Goal: Information Seeking & Learning: Learn about a topic

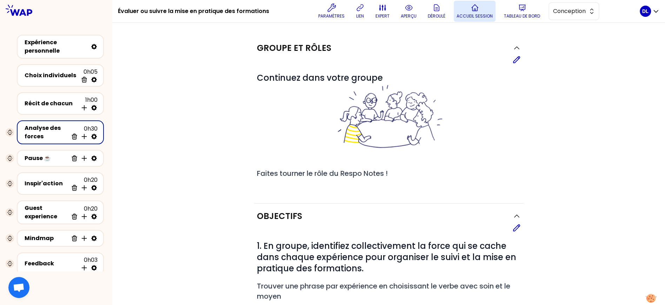
click at [488, 13] on p "Accueil session" at bounding box center [475, 16] width 36 height 6
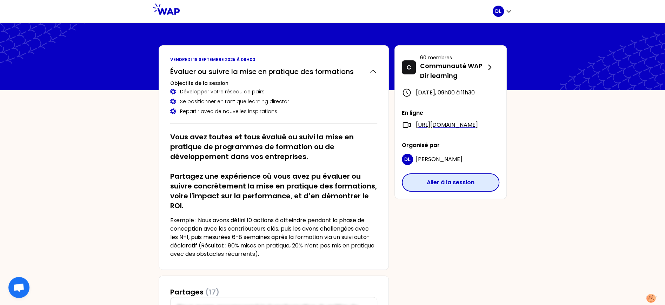
click at [434, 192] on button "Aller à la session" at bounding box center [451, 182] width 98 height 18
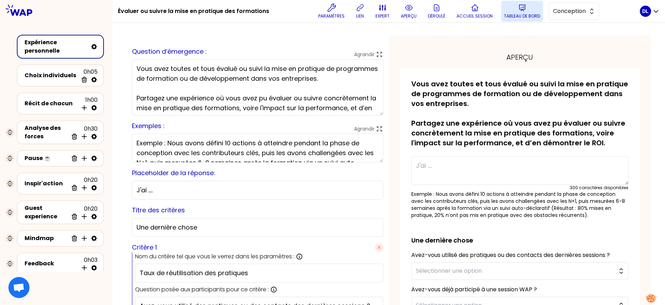
click at [506, 11] on button "Tableau de bord" at bounding box center [522, 11] width 42 height 21
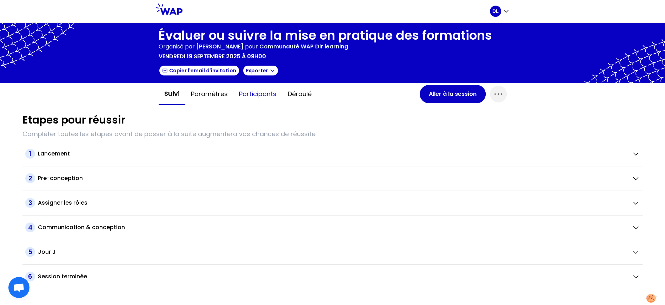
click at [265, 95] on button "Participants" at bounding box center [257, 94] width 49 height 21
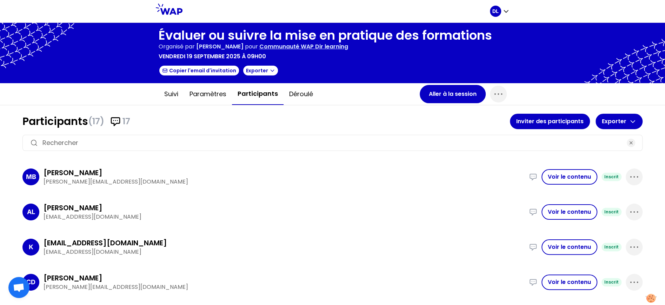
click at [94, 120] on span "(17)" at bounding box center [96, 121] width 16 height 11
copy h1 "(17)"
click at [437, 98] on button "Aller à la session" at bounding box center [453, 94] width 66 height 18
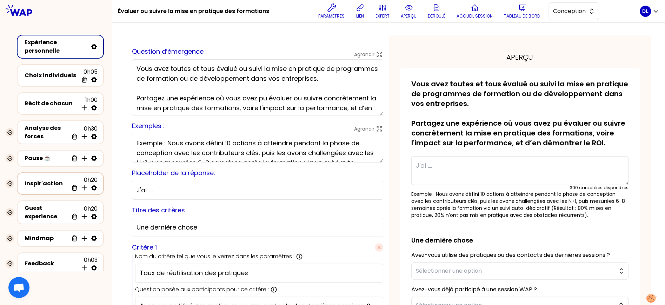
click at [37, 185] on div "Inspir'action" at bounding box center [47, 183] width 44 height 8
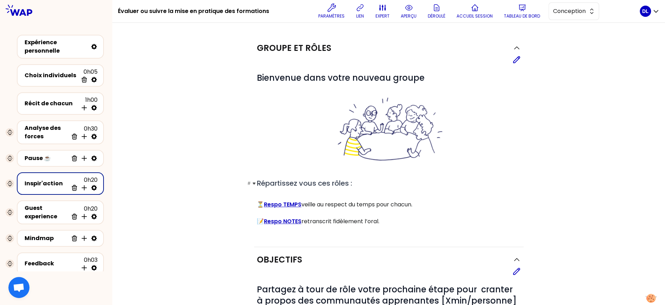
scroll to position [107, 0]
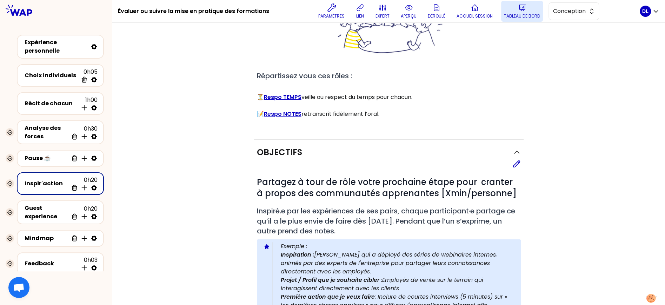
click at [518, 11] on icon at bounding box center [522, 8] width 8 height 8
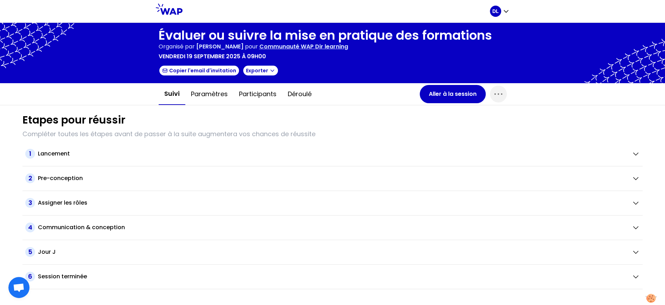
click at [293, 44] on p "Communauté WAP Dir learning" at bounding box center [303, 46] width 89 height 8
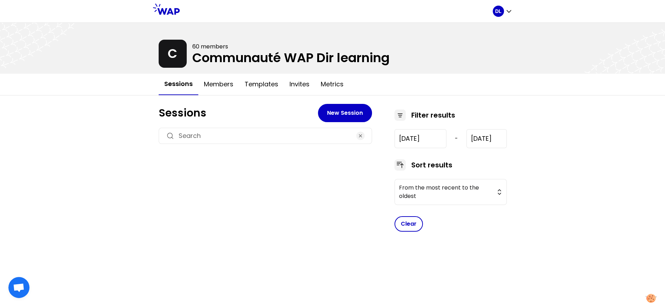
type input "[DATE]"
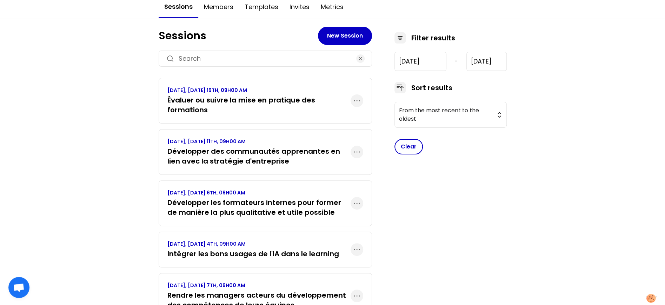
scroll to position [136, 0]
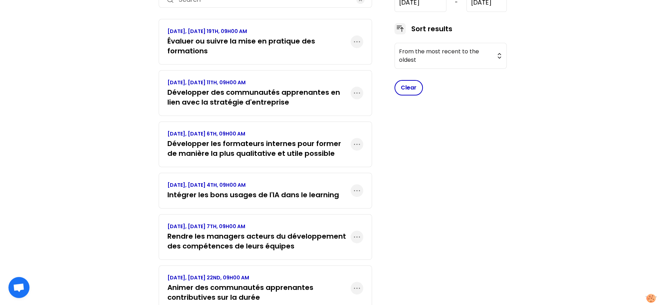
click at [251, 92] on h3 "Développer des communautés apprenantes en lien avec la stratégie d'entreprise" at bounding box center [258, 97] width 183 height 20
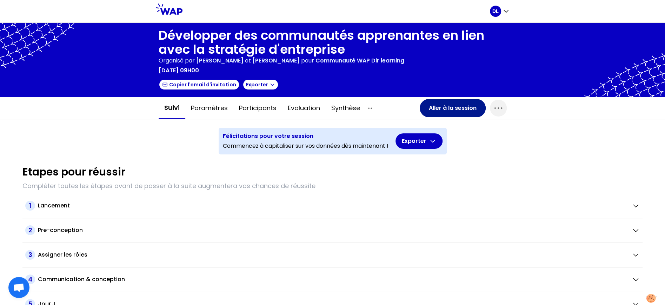
click at [446, 112] on button "Aller à la session" at bounding box center [453, 108] width 66 height 18
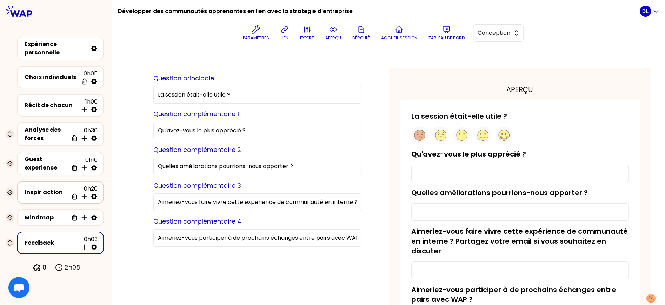
click at [40, 194] on div "Inspir'action" at bounding box center [47, 192] width 44 height 8
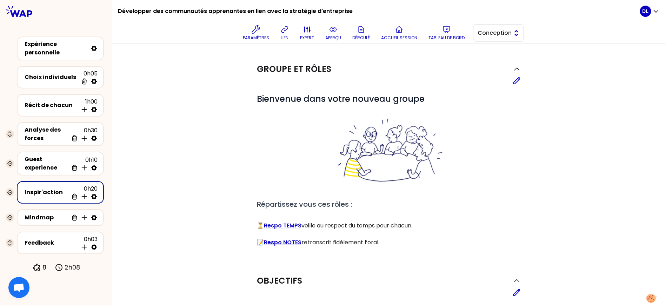
click at [509, 29] on span "Conception" at bounding box center [494, 33] width 32 height 8
click at [518, 58] on span "Facilitation" at bounding box center [502, 62] width 30 height 8
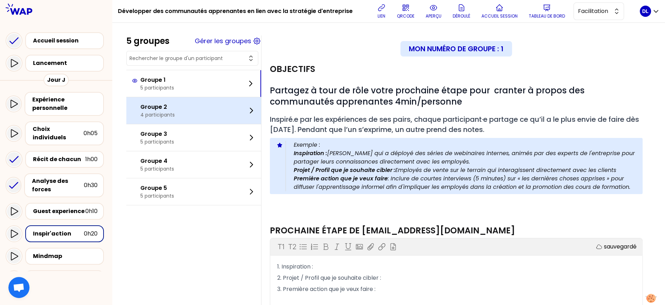
click at [209, 112] on div "Groupe 2 4 participants" at bounding box center [193, 110] width 135 height 27
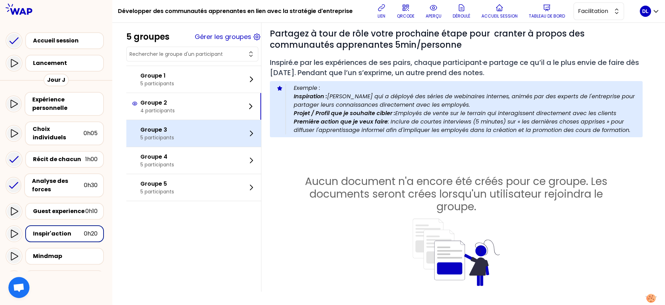
click at [196, 129] on div "Groupe 3 5 participants" at bounding box center [193, 133] width 135 height 27
click at [182, 130] on div "Groupe 3 5 participants" at bounding box center [193, 133] width 135 height 27
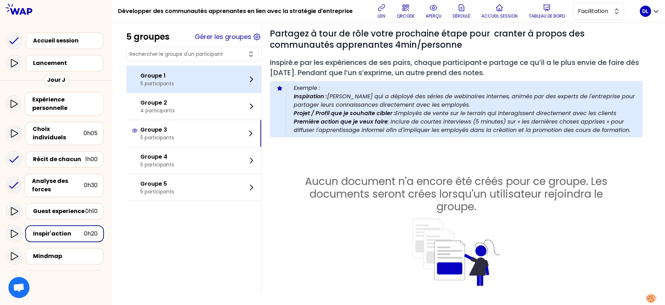
click at [193, 84] on div "Groupe 1 5 participants" at bounding box center [193, 79] width 135 height 27
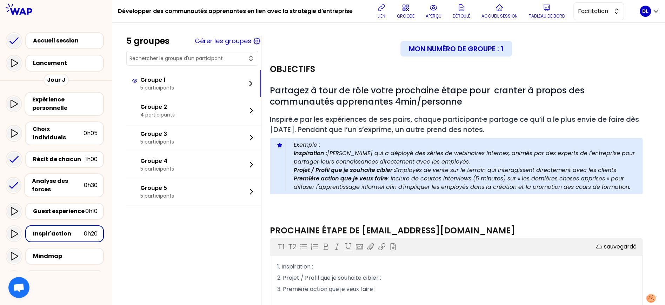
scroll to position [70, 0]
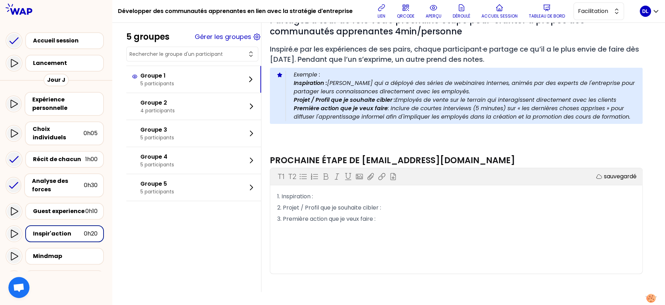
click at [61, 229] on div "Inspir'action" at bounding box center [58, 233] width 51 height 8
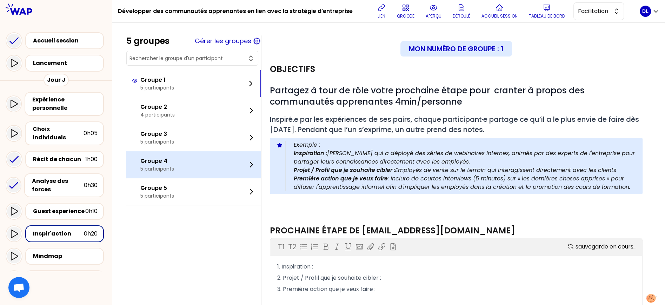
click at [166, 168] on p "5 participants" at bounding box center [157, 168] width 34 height 7
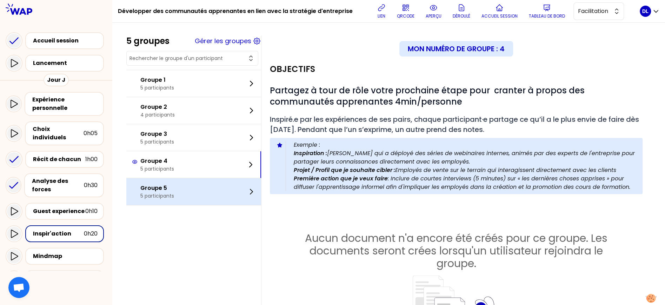
click at [173, 192] on p "5 participants" at bounding box center [157, 195] width 34 height 7
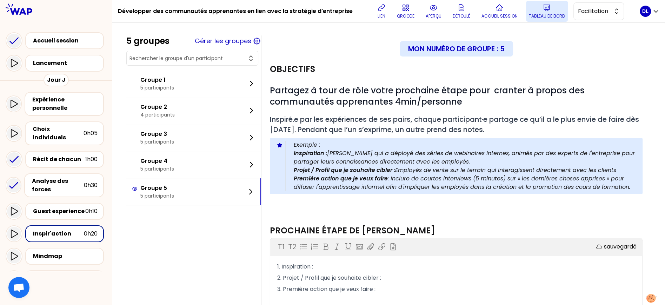
click at [551, 10] on button "Tableau de bord" at bounding box center [547, 11] width 42 height 21
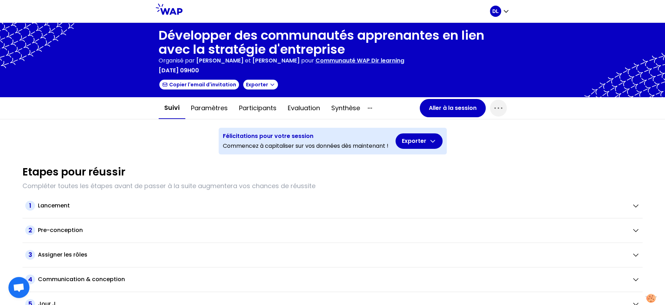
click at [318, 61] on p "Communauté WAP Dir learning" at bounding box center [359, 60] width 89 height 8
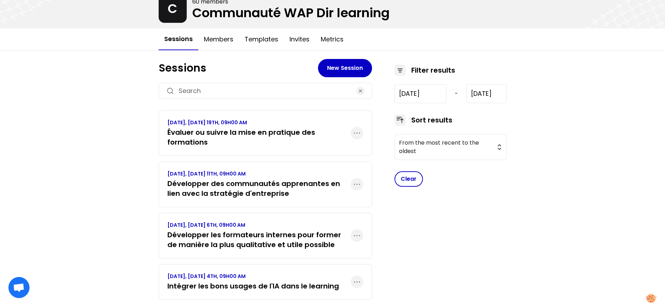
scroll to position [80, 0]
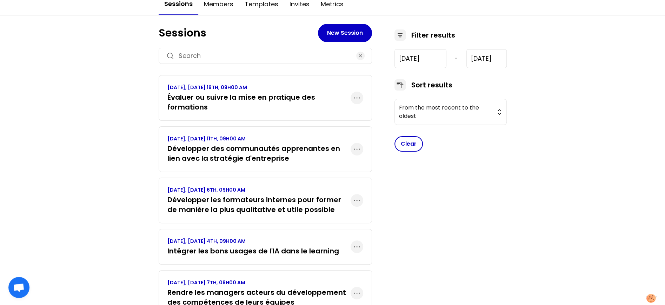
click at [269, 204] on h3 "Développer les formateurs internes pour former de manière la plus qualitative e…" at bounding box center [258, 205] width 183 height 20
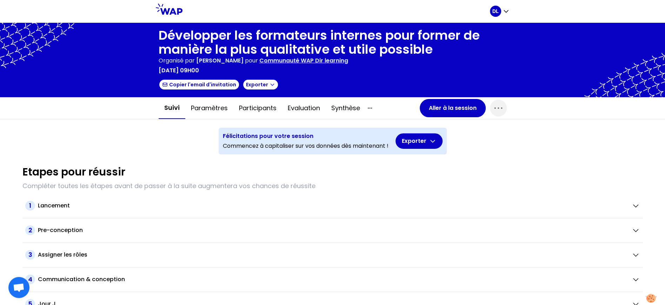
click at [296, 60] on p "Communauté WAP Dir learning" at bounding box center [303, 60] width 89 height 8
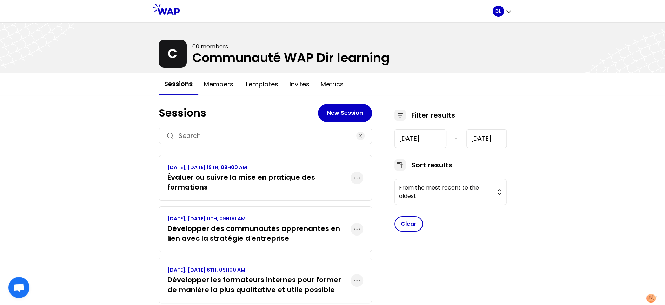
click at [224, 275] on h3 "Développer les formateurs internes pour former de manière la plus qualitative e…" at bounding box center [258, 285] width 183 height 20
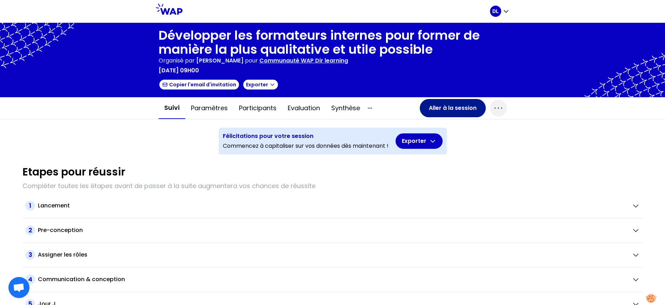
click at [448, 108] on button "Aller à la session" at bounding box center [453, 108] width 66 height 18
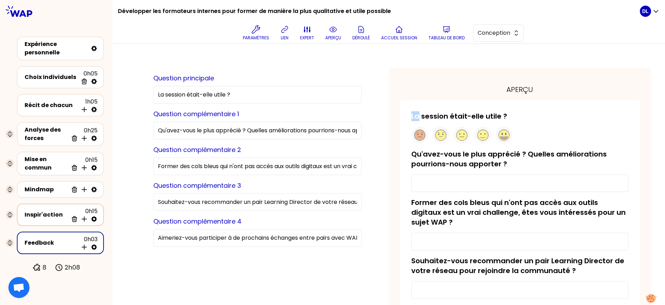
click at [38, 216] on div "Inspir'action" at bounding box center [47, 215] width 44 height 8
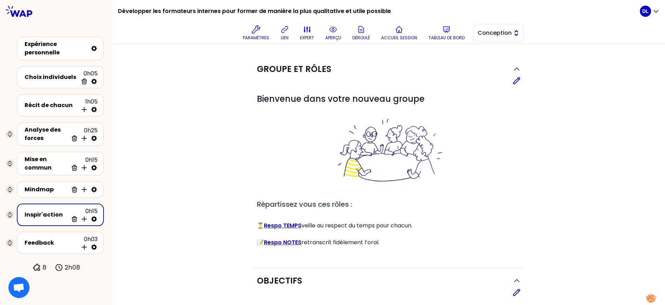
click at [495, 40] on button "Conception" at bounding box center [498, 33] width 51 height 18
click at [489, 60] on span "Facilitation" at bounding box center [502, 62] width 30 height 8
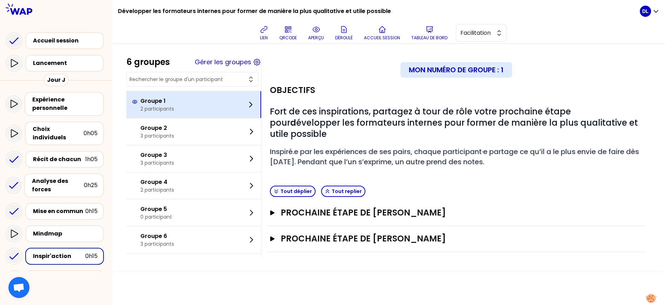
click at [181, 106] on div "Groupe 1 2 participants" at bounding box center [193, 104] width 135 height 27
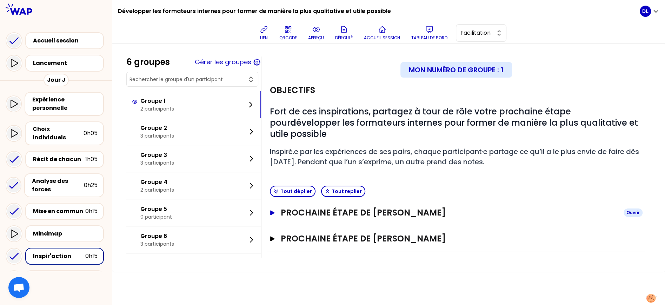
click at [270, 210] on icon "button" at bounding box center [272, 212] width 6 height 5
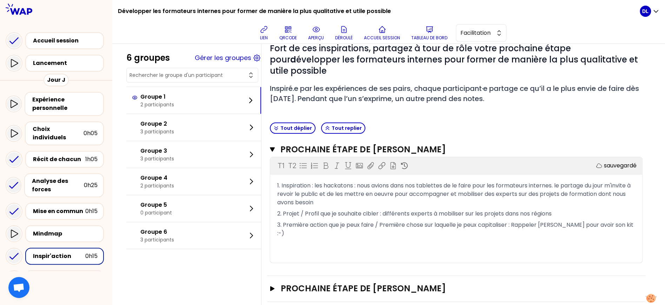
scroll to position [67, 0]
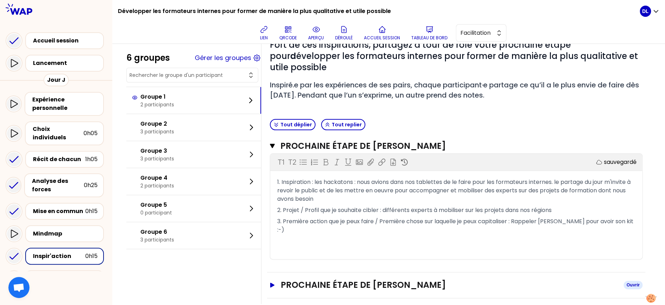
click at [272, 282] on icon "button" at bounding box center [272, 284] width 5 height 5
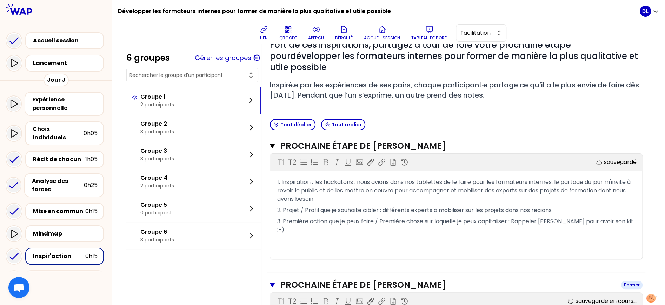
scroll to position [180, 0]
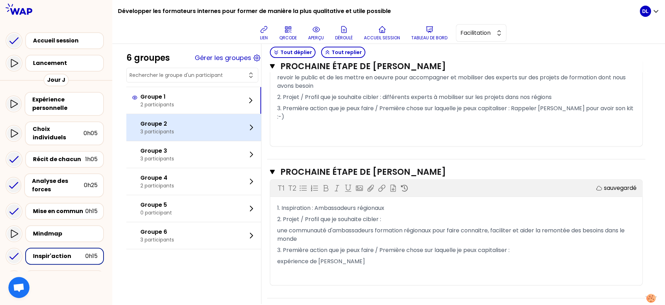
click at [206, 135] on div "Groupe 2 3 participants" at bounding box center [193, 127] width 135 height 27
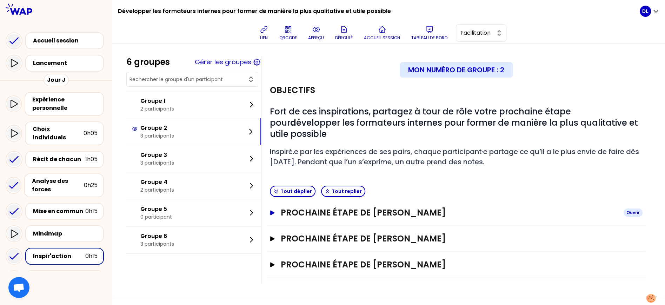
click at [272, 210] on icon "button" at bounding box center [272, 212] width 5 height 5
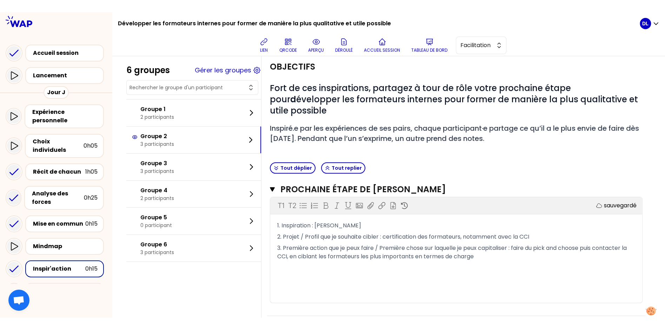
scroll to position [36, 0]
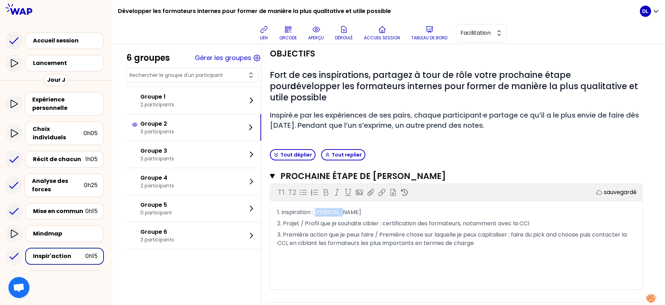
drag, startPoint x: 342, startPoint y: 202, endPoint x: 316, endPoint y: 202, distance: 26.3
click at [316, 207] on p "1. Inspiration : [PERSON_NAME]" at bounding box center [456, 212] width 358 height 11
drag, startPoint x: 384, startPoint y: 212, endPoint x: 542, endPoint y: 215, distance: 158.3
click at [542, 218] on p "2. Projet / Profil que je souhaite cibler : certification des formateurs, notam…" at bounding box center [456, 223] width 358 height 11
click at [480, 230] on p "3. Première action que je peux faire / Première chose sur laquelle je peux capi…" at bounding box center [456, 239] width 358 height 20
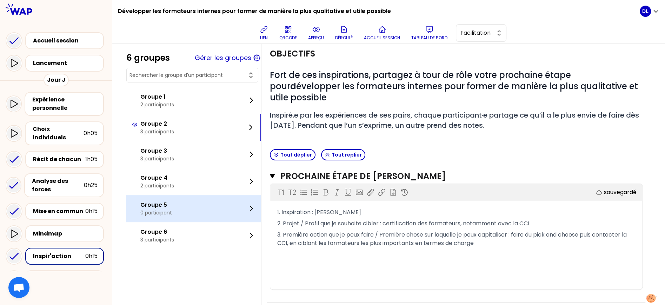
drag, startPoint x: 480, startPoint y: 230, endPoint x: 251, endPoint y: 202, distance: 231.6
click at [251, 202] on div "6 groupes Gérer les groupes Groupe 1 2 participants Groupe 2 3 participants Gro…" at bounding box center [388, 190] width 525 height 340
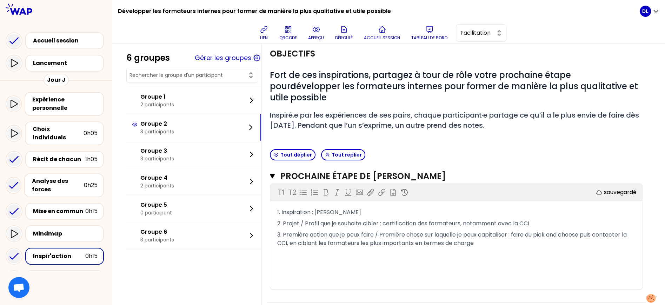
copy div "1. Inspiration : [PERSON_NAME] 2. Projet / Profil que je souhaite cibler : cert…"
